Goal: Task Accomplishment & Management: Use online tool/utility

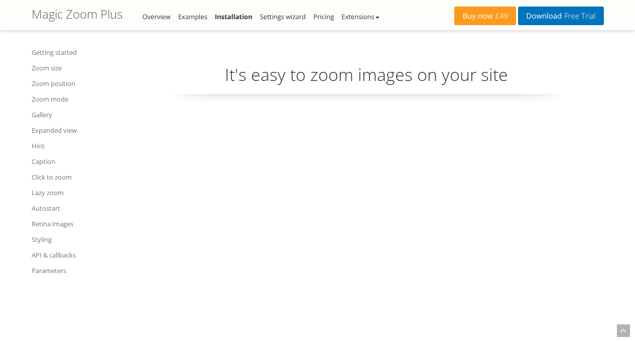
scroll to position [5235, 0]
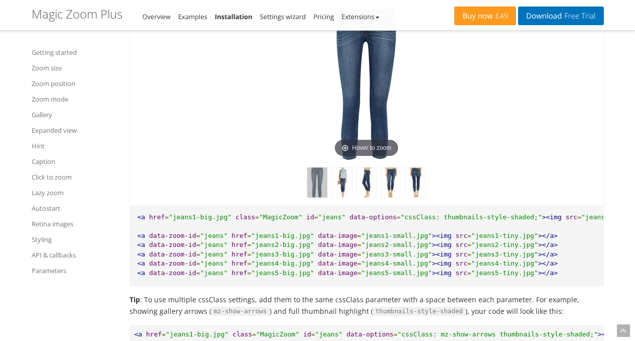
drag, startPoint x: 0, startPoint y: 0, endPoint x: 278, endPoint y: 102, distance: 296.4
click at [282, 99] on div "Hover to zoom" at bounding box center [367, 99] width 474 height 211
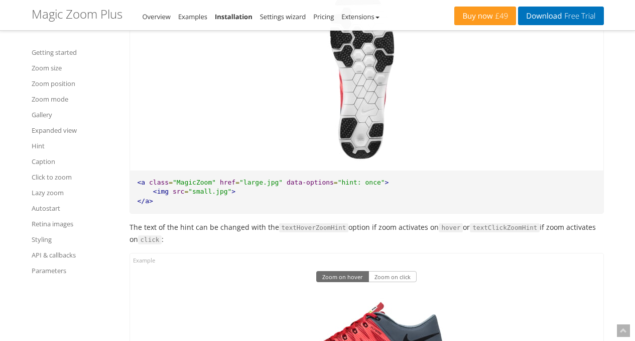
scroll to position [7914, 0]
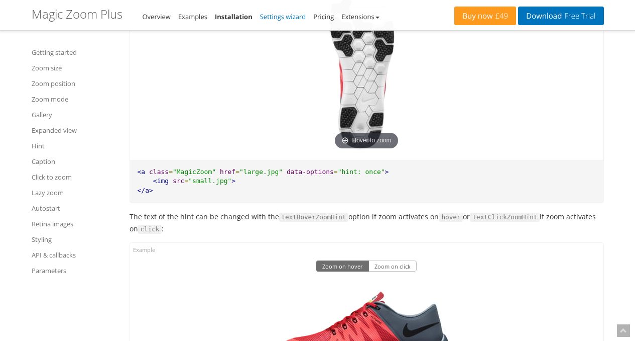
click at [280, 18] on link "Settings wizard" at bounding box center [283, 16] width 46 height 9
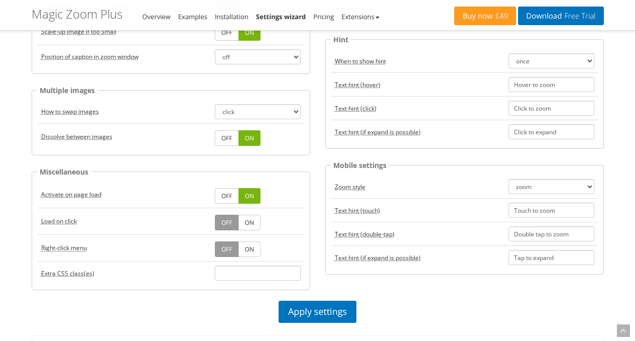
scroll to position [50, 0]
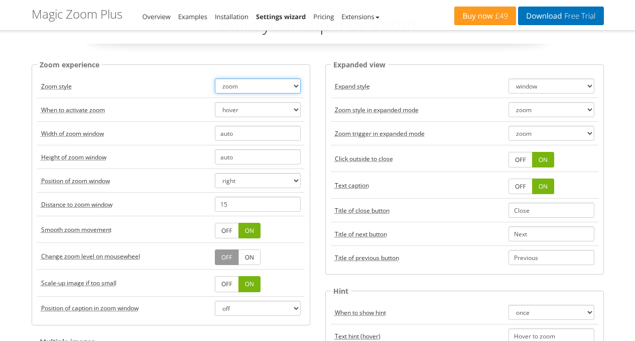
click at [258, 91] on select "zoom magnifier preview off" at bounding box center [258, 85] width 86 height 15
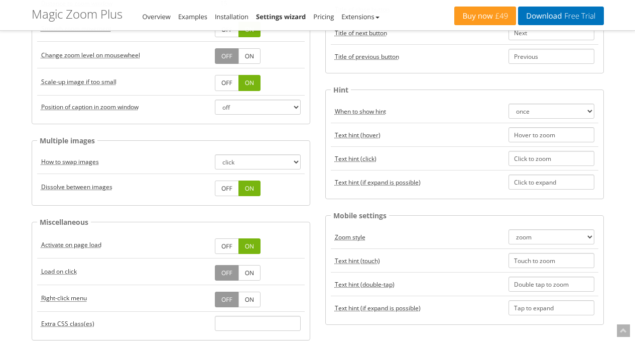
scroll to position [301, 0]
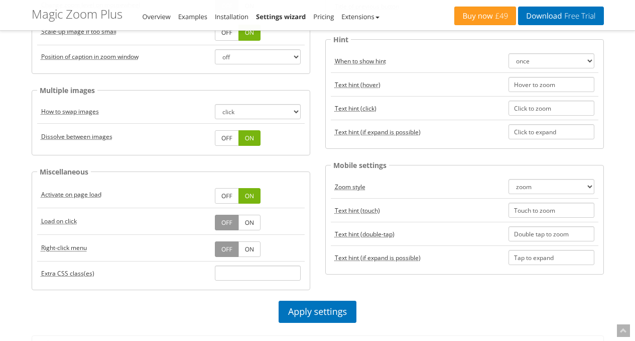
click at [222, 137] on link "OFF" at bounding box center [227, 138] width 24 height 16
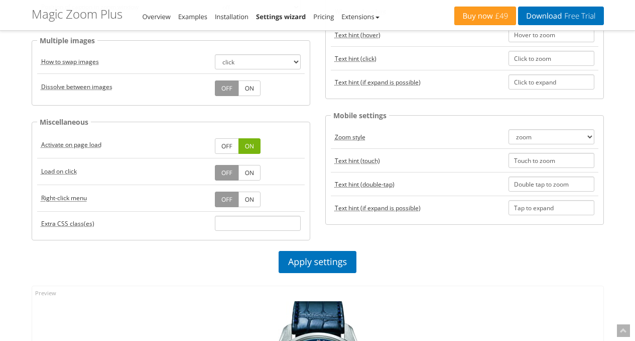
scroll to position [352, 0]
click at [297, 255] on link "Apply settings" at bounding box center [318, 261] width 78 height 22
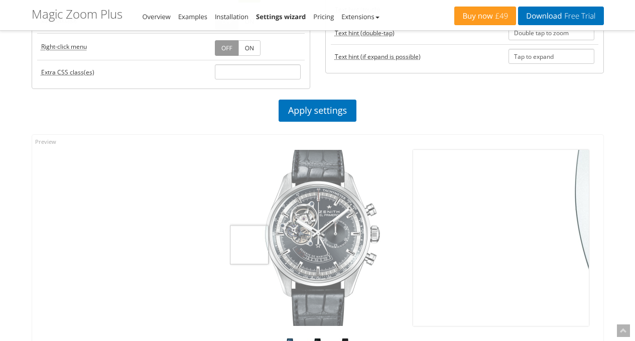
scroll to position [703, 0]
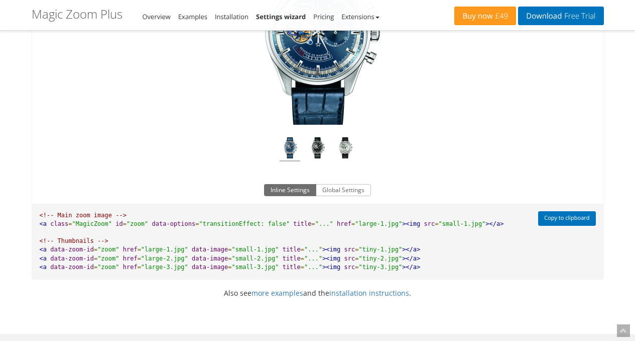
click at [199, 227] on span ""transitionEffect: false"" at bounding box center [244, 223] width 91 height 7
drag, startPoint x: 197, startPoint y: 232, endPoint x: 249, endPoint y: 229, distance: 51.8
click at [249, 227] on span ""transitionEffect: false"" at bounding box center [244, 223] width 91 height 7
copy span "transitionEffect: false"
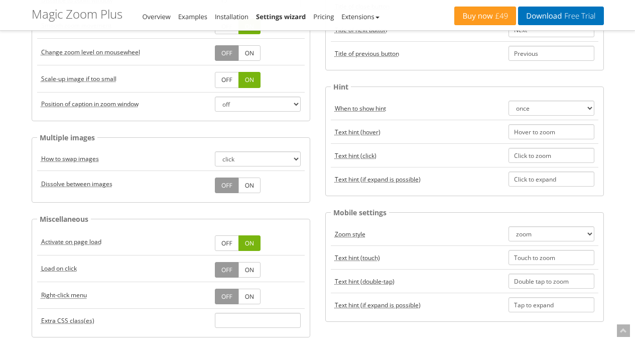
scroll to position [251, 0]
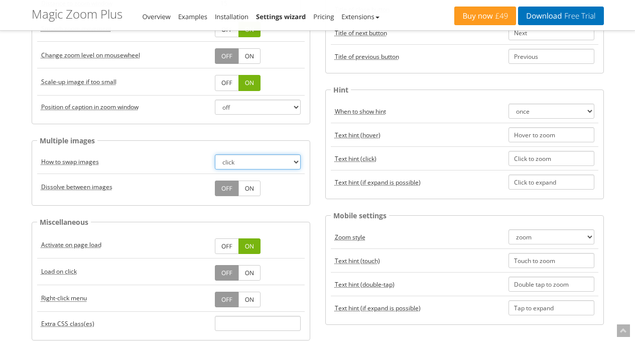
click at [269, 161] on select "click hover" at bounding box center [258, 161] width 86 height 15
drag, startPoint x: 269, startPoint y: 161, endPoint x: 260, endPoint y: 161, distance: 8.5
click at [269, 161] on select "click hover" at bounding box center [258, 161] width 86 height 15
click at [161, 166] on td "How to swap images" at bounding box center [124, 162] width 174 height 24
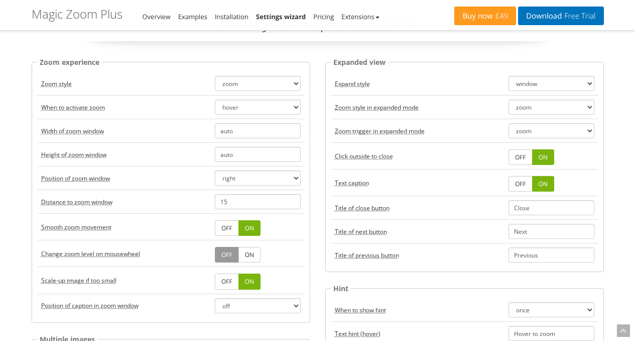
scroll to position [50, 0]
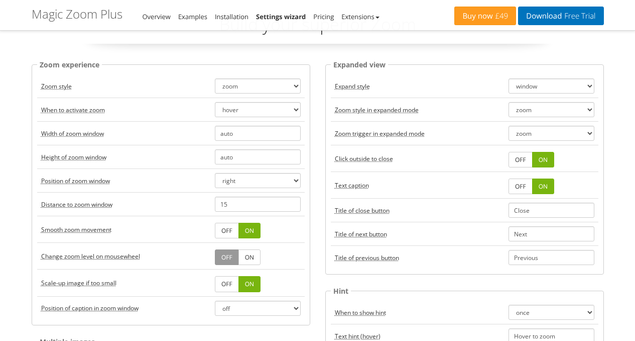
click at [540, 186] on link "ON" at bounding box center [543, 186] width 22 height 16
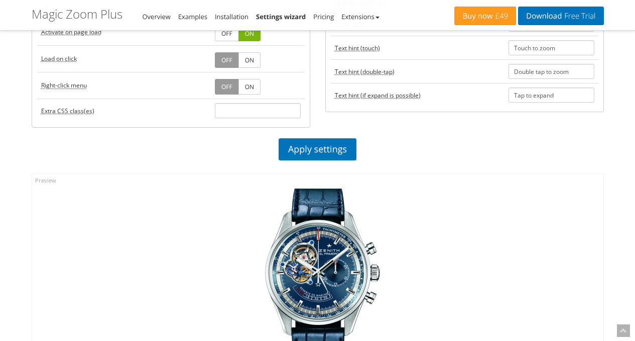
scroll to position [502, 0]
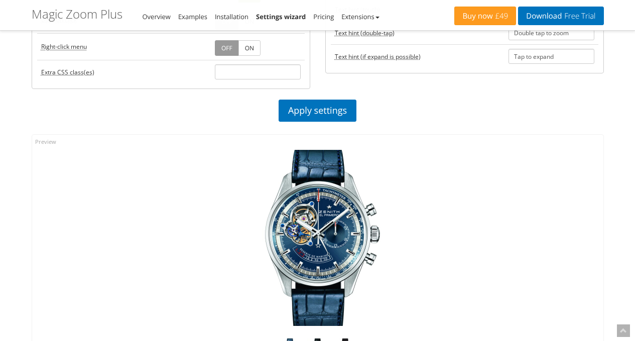
click at [294, 196] on img at bounding box center [318, 238] width 176 height 176
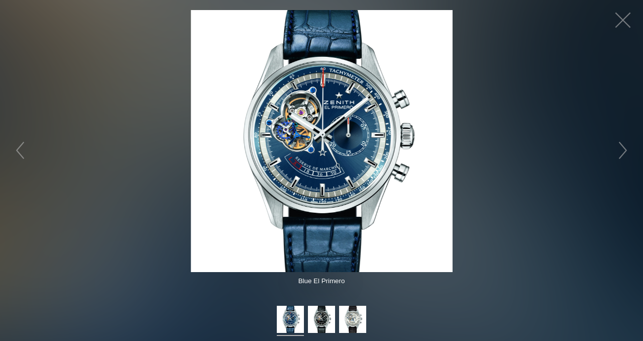
click at [536, 182] on figure "Click to expand" at bounding box center [321, 141] width 643 height 262
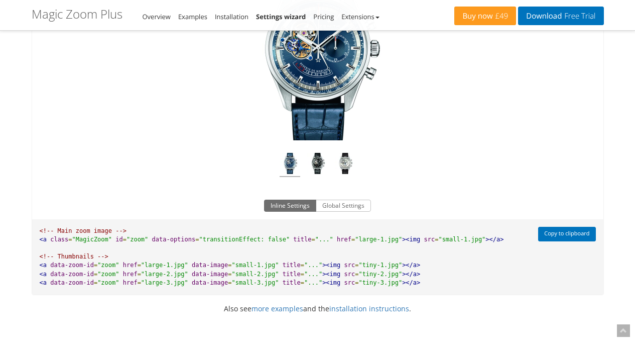
scroll to position [703, 0]
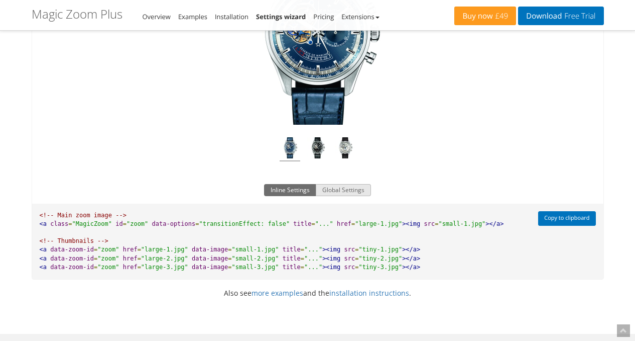
click at [345, 196] on button "Global Settings" at bounding box center [343, 190] width 55 height 12
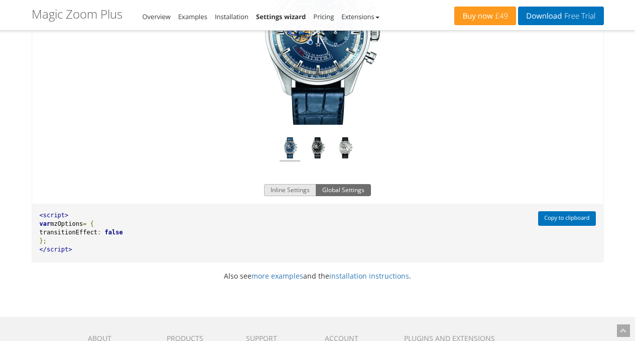
click at [297, 196] on button "Inline Settings" at bounding box center [290, 190] width 52 height 12
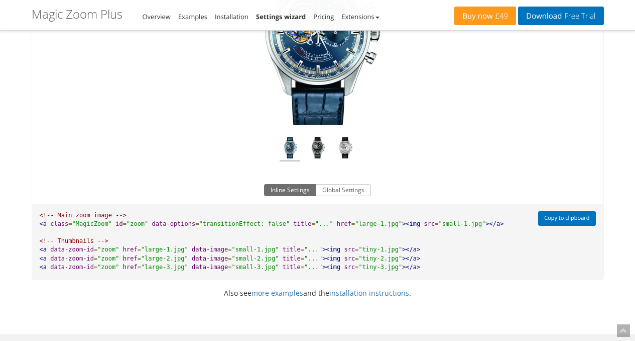
click at [279, 253] on span at bounding box center [281, 249] width 4 height 7
drag, startPoint x: 261, startPoint y: 258, endPoint x: 289, endPoint y: 256, distance: 28.7
click at [285, 256] on pre "<!-- Main zoom image --> <a class = "MagicZoom" id = "zoom" data-options = "tra…" at bounding box center [282, 240] width 501 height 75
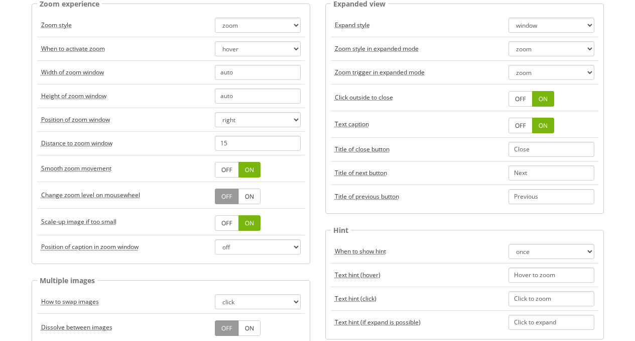
scroll to position [0, 0]
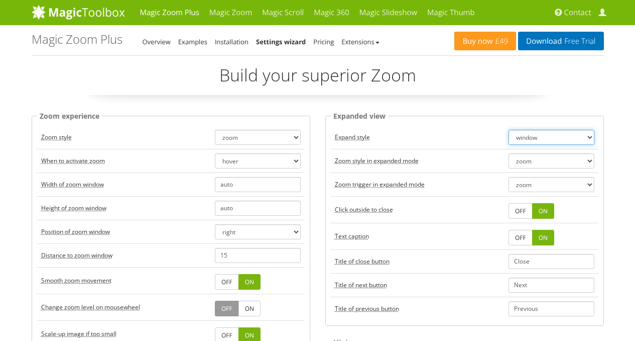
click at [545, 131] on select "window fullscreen off" at bounding box center [552, 137] width 86 height 15
click at [509, 130] on select "window fullscreen off" at bounding box center [552, 137] width 86 height 15
click at [544, 135] on select "window fullscreen off" at bounding box center [552, 137] width 86 height 15
select select "window"
click at [509, 130] on select "window fullscreen off" at bounding box center [552, 137] width 86 height 15
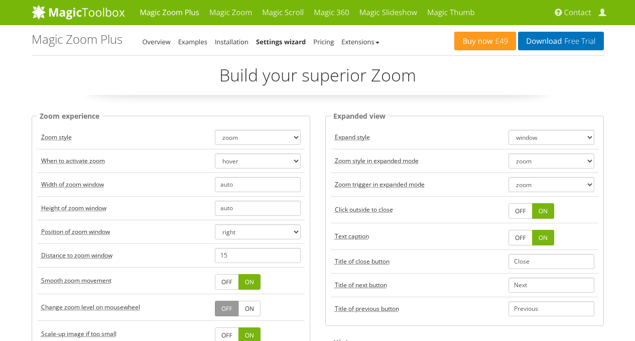
click at [443, 136] on td "Expand style" at bounding box center [418, 138] width 174 height 24
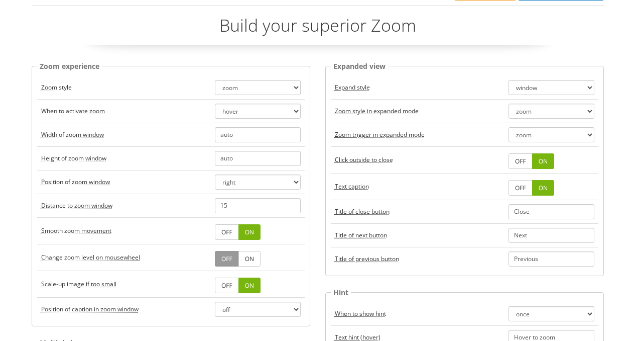
scroll to position [50, 0]
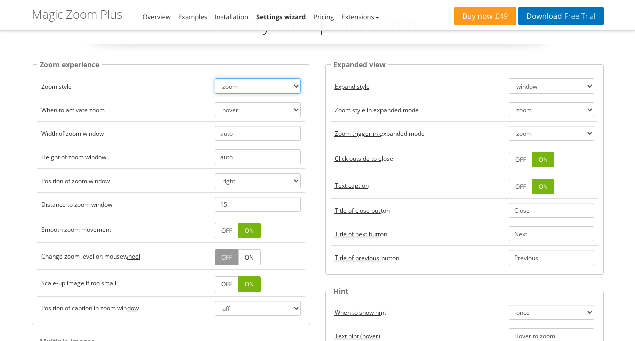
click at [247, 85] on select "zoom magnifier preview off" at bounding box center [258, 85] width 86 height 15
select select "off"
click at [215, 78] on select "zoom magnifier preview off" at bounding box center [258, 85] width 86 height 15
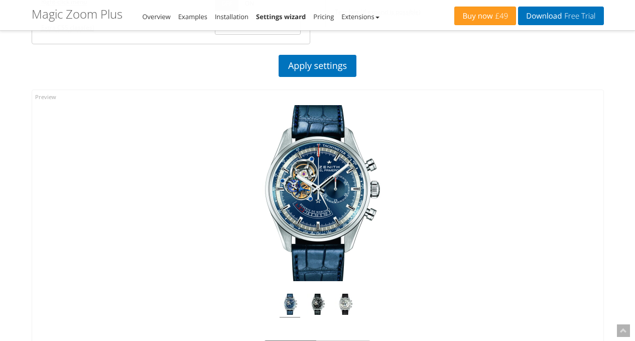
scroll to position [553, 0]
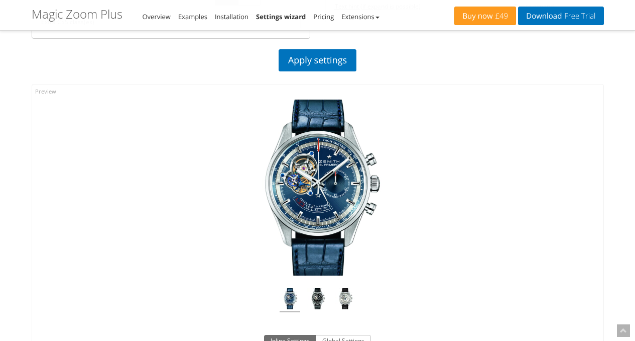
click at [297, 72] on div "Apply settings" at bounding box center [318, 62] width 588 height 27
click at [299, 64] on link "Apply settings" at bounding box center [318, 60] width 78 height 22
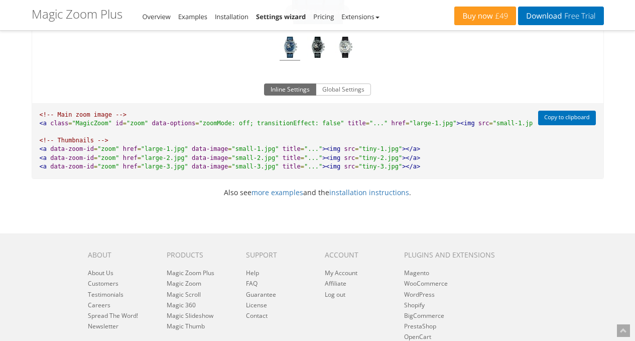
scroll to position [753, 0]
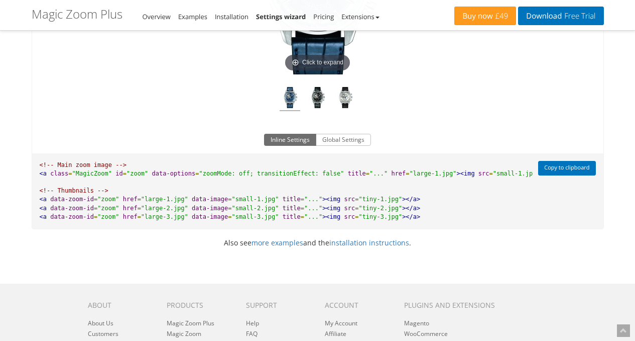
click at [199, 177] on span ""zoomMode: off; transitionEffect: false"" at bounding box center [271, 173] width 145 height 7
drag, startPoint x: 194, startPoint y: 183, endPoint x: 232, endPoint y: 181, distance: 37.7
click at [232, 177] on span ""zoomMode: off; transitionEffect: false"" at bounding box center [271, 173] width 145 height 7
copy span "zoomMode: off;"
